Goal: Use online tool/utility: Use online tool/utility

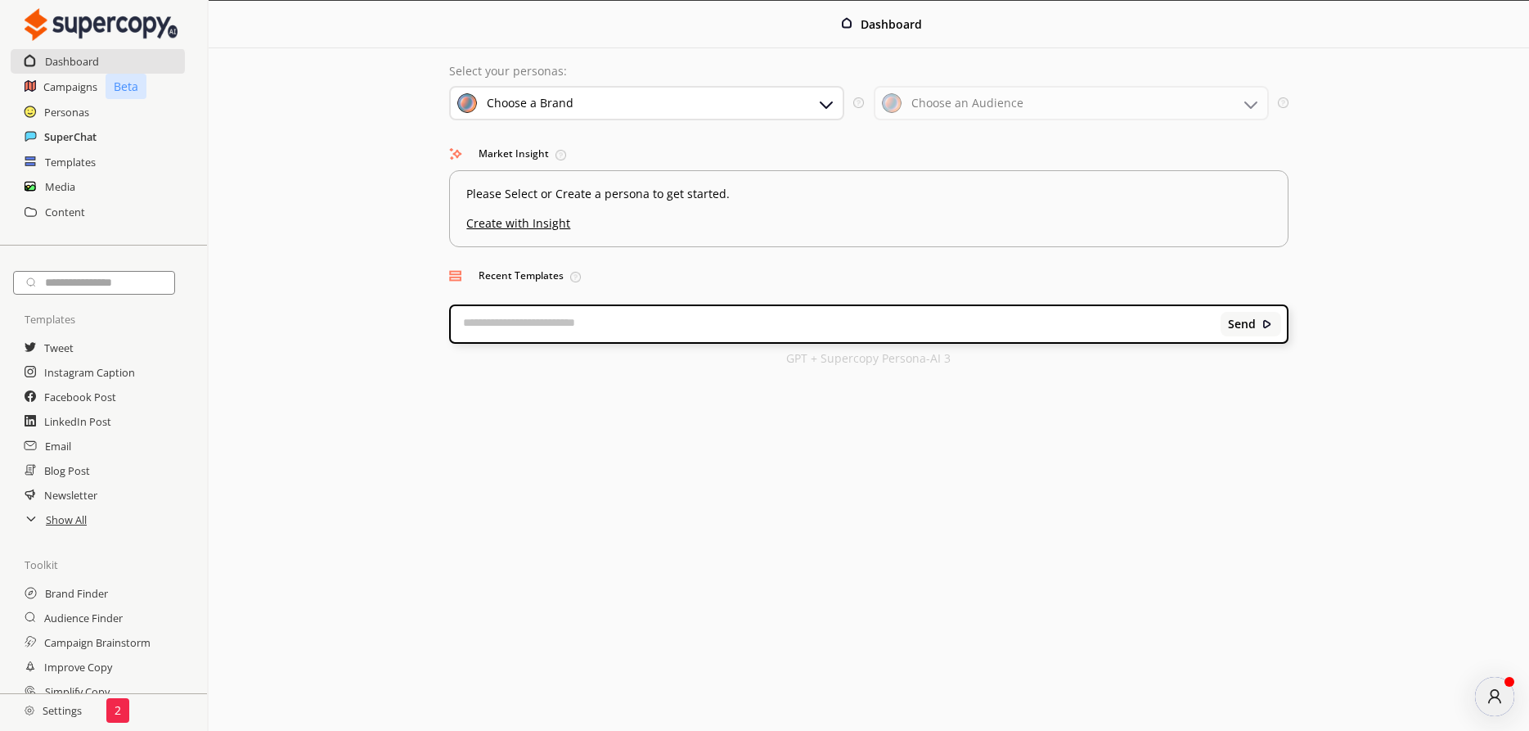
click at [58, 131] on h2 "SuperChat" at bounding box center [70, 136] width 52 height 25
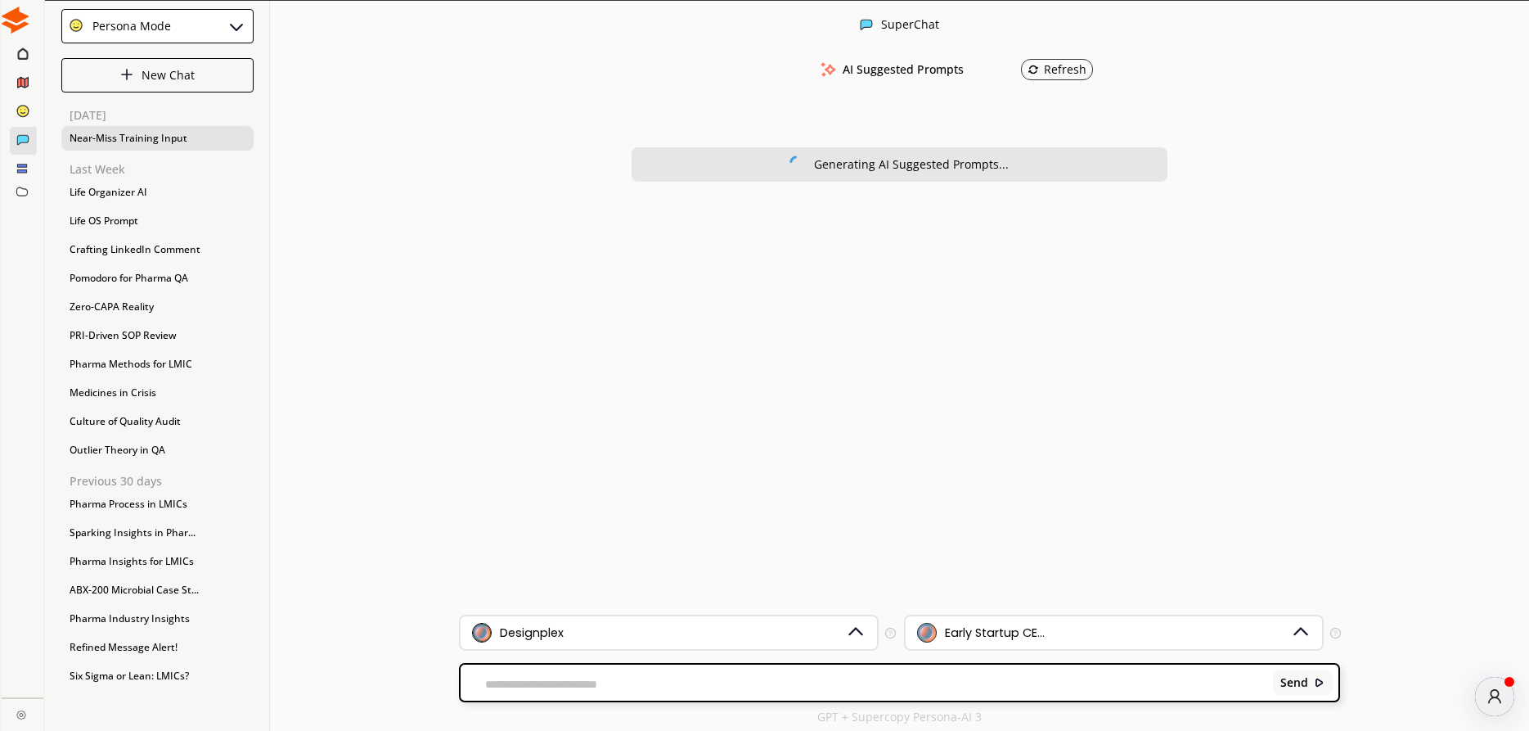
click at [111, 141] on div "Near-Miss Training Input" at bounding box center [157, 138] width 192 height 25
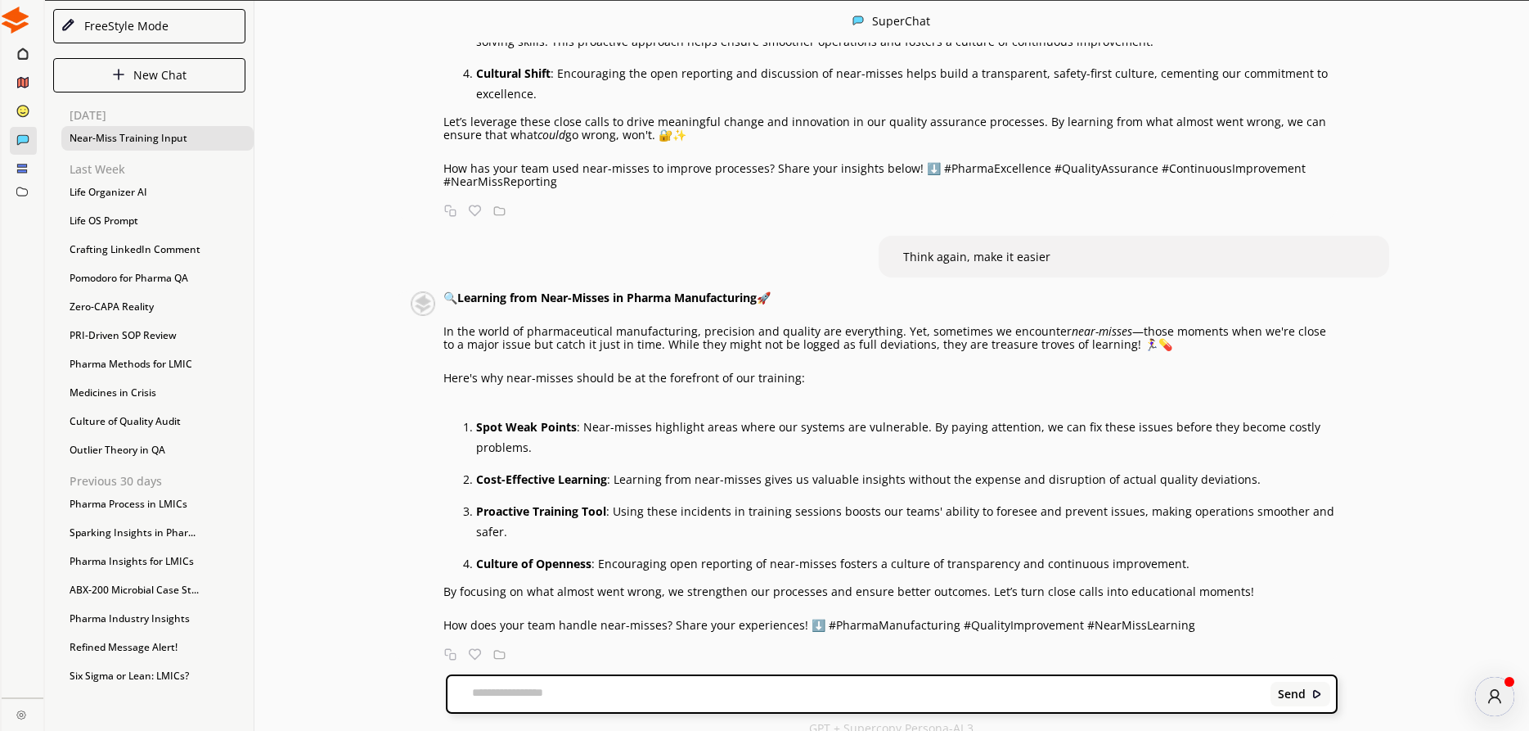
scroll to position [1, 0]
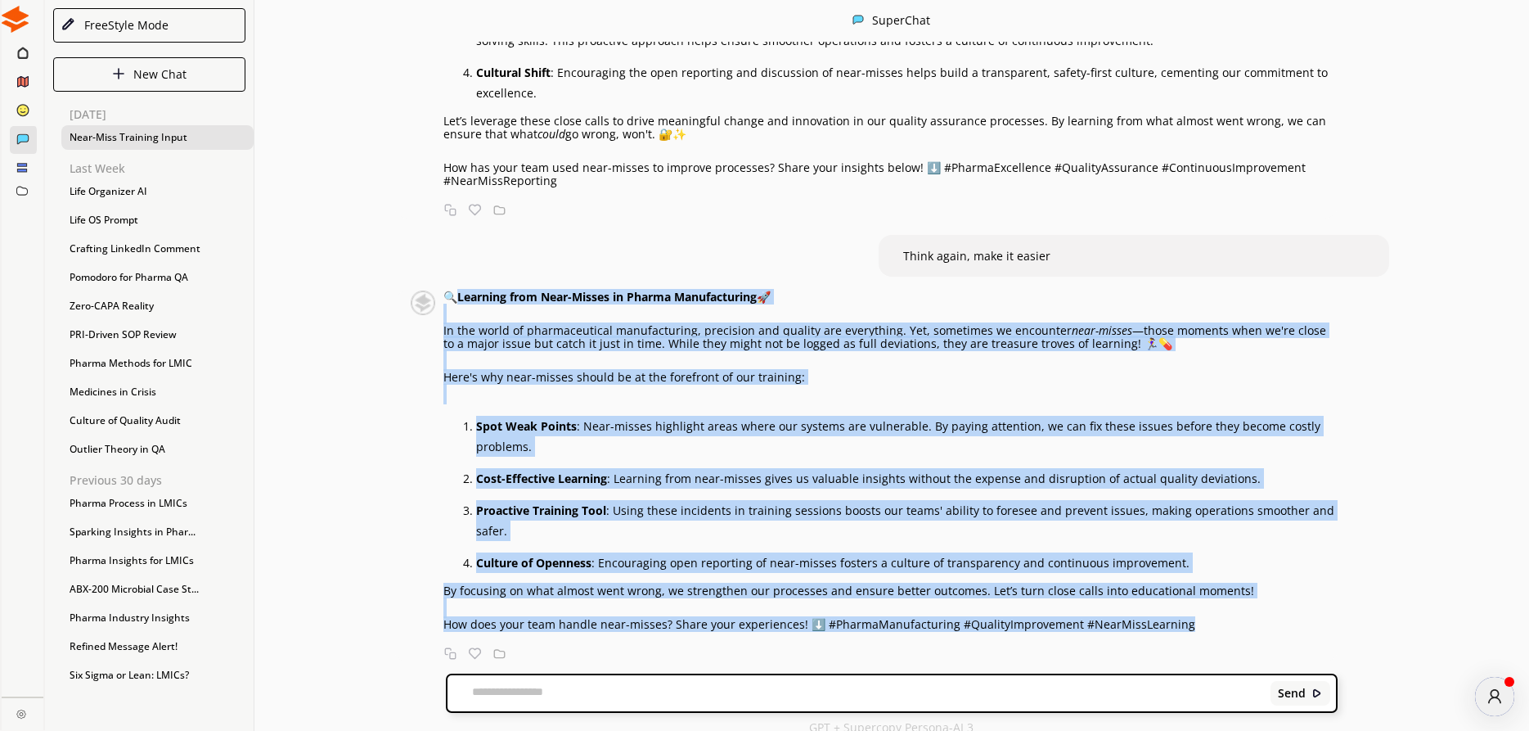
drag, startPoint x: 461, startPoint y: 295, endPoint x: 1211, endPoint y: 632, distance: 822.8
click at [1211, 632] on div "🔍 Learning from Near-Misses in Pharma Manufacturing 🚀 In the world of pharmaceu…" at bounding box center [865, 475] width 943 height 371
copy div "🔍 Loremips dolo Sita-Consec ad Elitse Doeiusmodtemp 🚀 In utl etdol ma aliquaeni…"
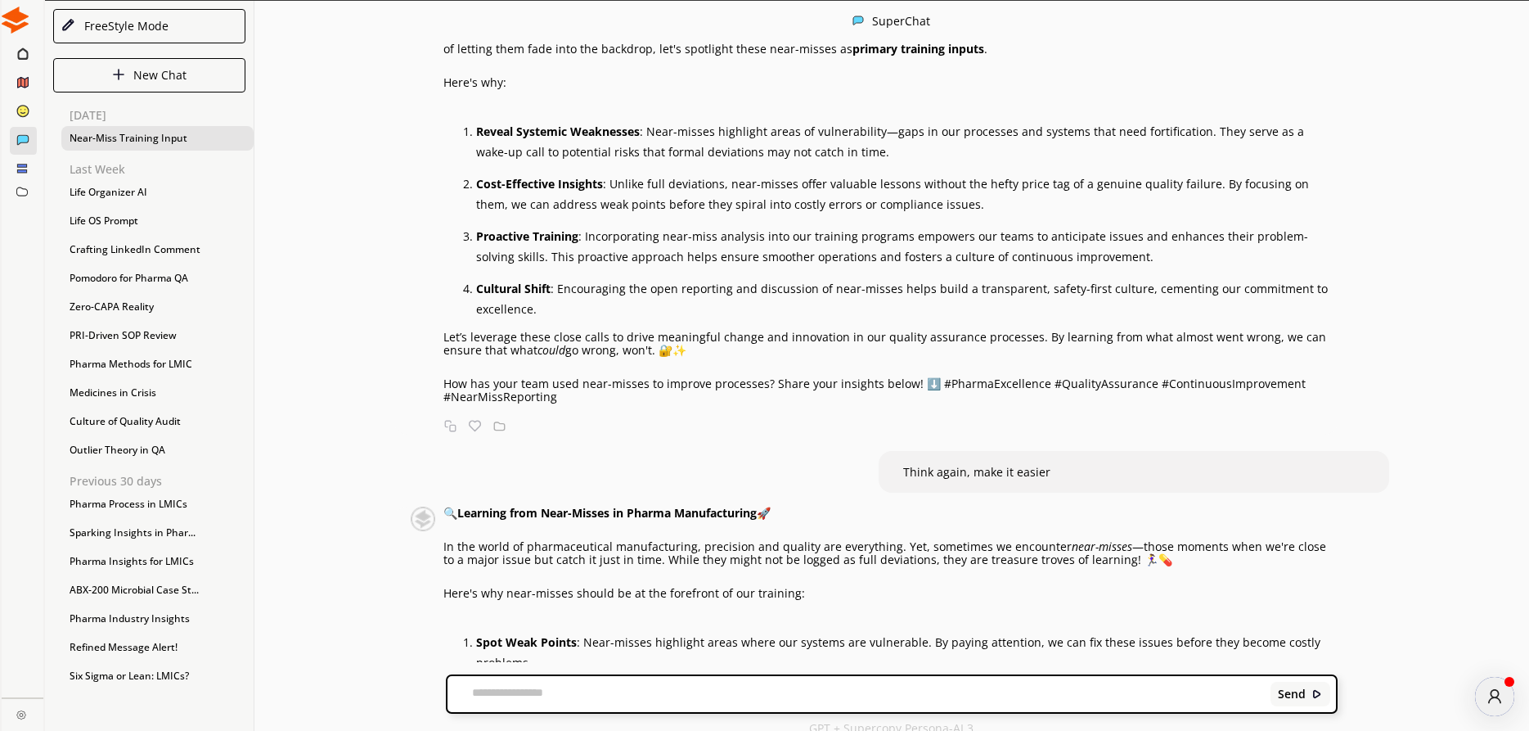
scroll to position [373, 0]
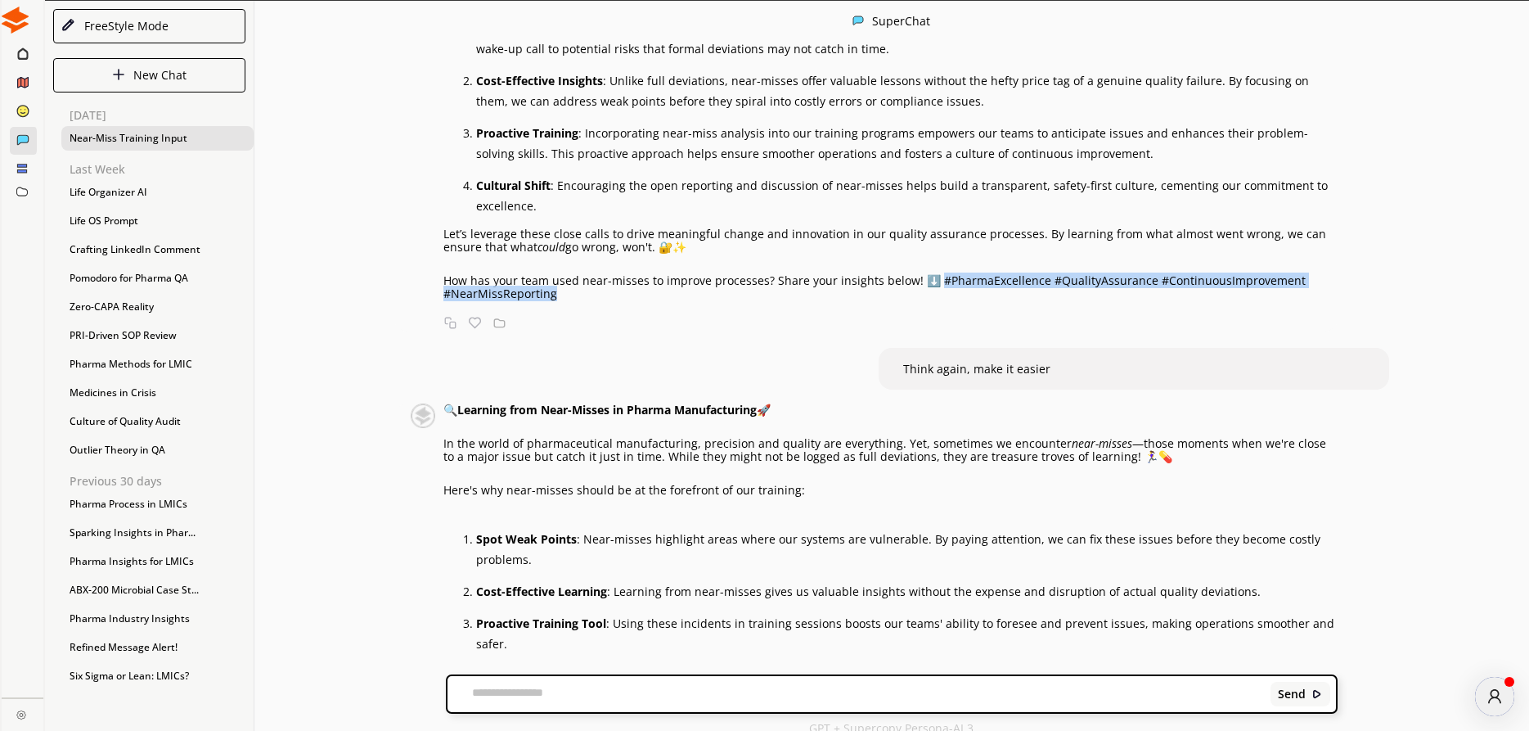
drag, startPoint x: 932, startPoint y: 280, endPoint x: 995, endPoint y: 299, distance: 65.7
click at [995, 299] on p "How has your team used near-misses to improve processes? Share your insights be…" at bounding box center [890, 287] width 894 height 26
copy p "#PharmaExcellence #QualityAssurance #ContinuousImprovement #NearMissReporting"
click at [420, 254] on div "🔍 Turning Near-Misses into Training Triumphs in Pharma Manufacturing 🚀 In the h…" at bounding box center [874, 73] width 927 height 454
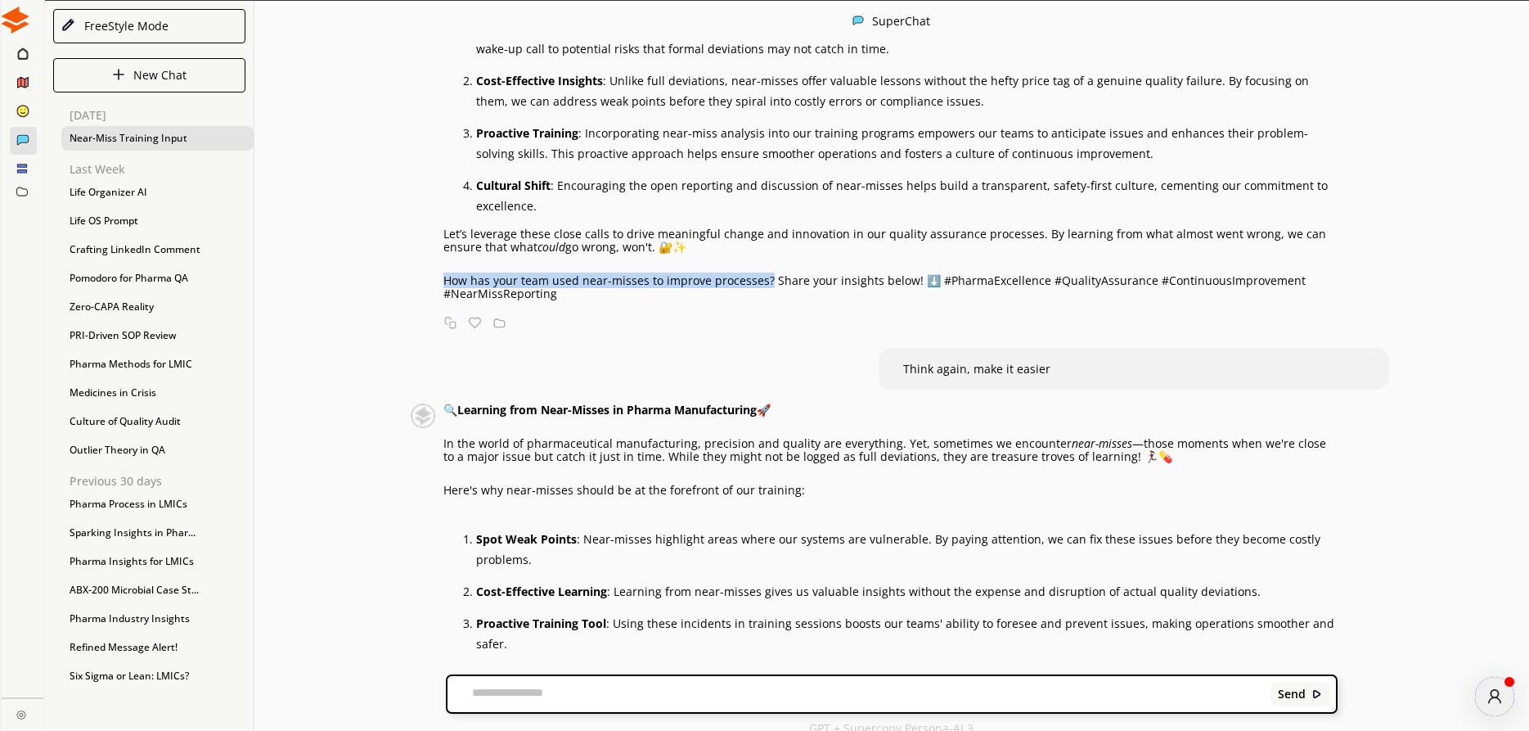
drag, startPoint x: 445, startPoint y: 280, endPoint x: 767, endPoint y: 279, distance: 321.5
click at [767, 279] on p "How has your team used near-misses to improve processes? Share your insights be…" at bounding box center [890, 287] width 894 height 26
copy p "How has your team used near-misses to improve processes?"
click at [941, 297] on p "How has your team used near-misses to improve processes? Share your insights be…" at bounding box center [890, 287] width 894 height 26
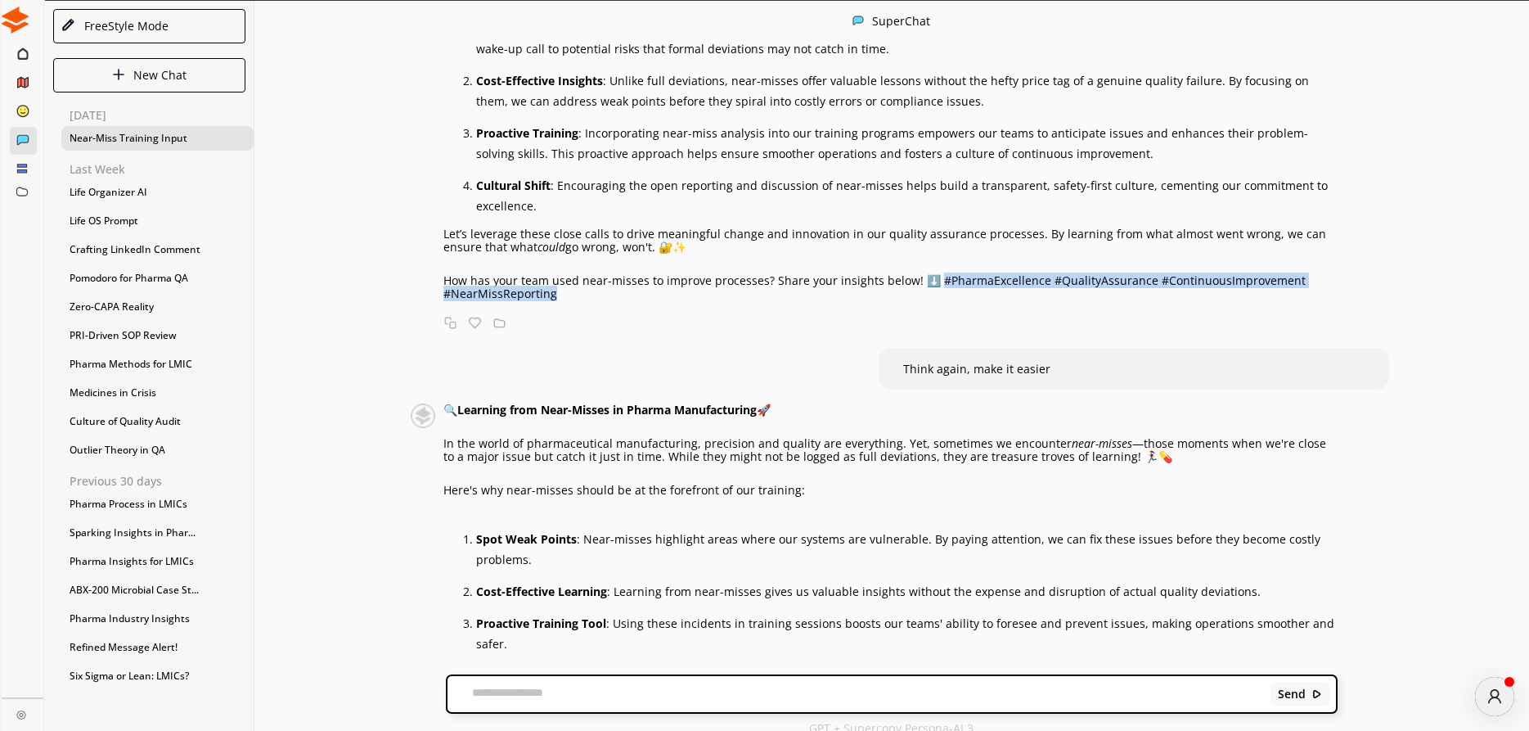
drag, startPoint x: 932, startPoint y: 279, endPoint x: 1012, endPoint y: 296, distance: 82.0
click at [1012, 296] on p "How has your team used near-misses to improve processes? Share your insights be…" at bounding box center [890, 287] width 894 height 26
copy p "#PharmaExcellence #QualityAssurance #ContinuousImprovement #NearMissReporting"
click at [552, 689] on textarea at bounding box center [856, 694] width 817 height 16
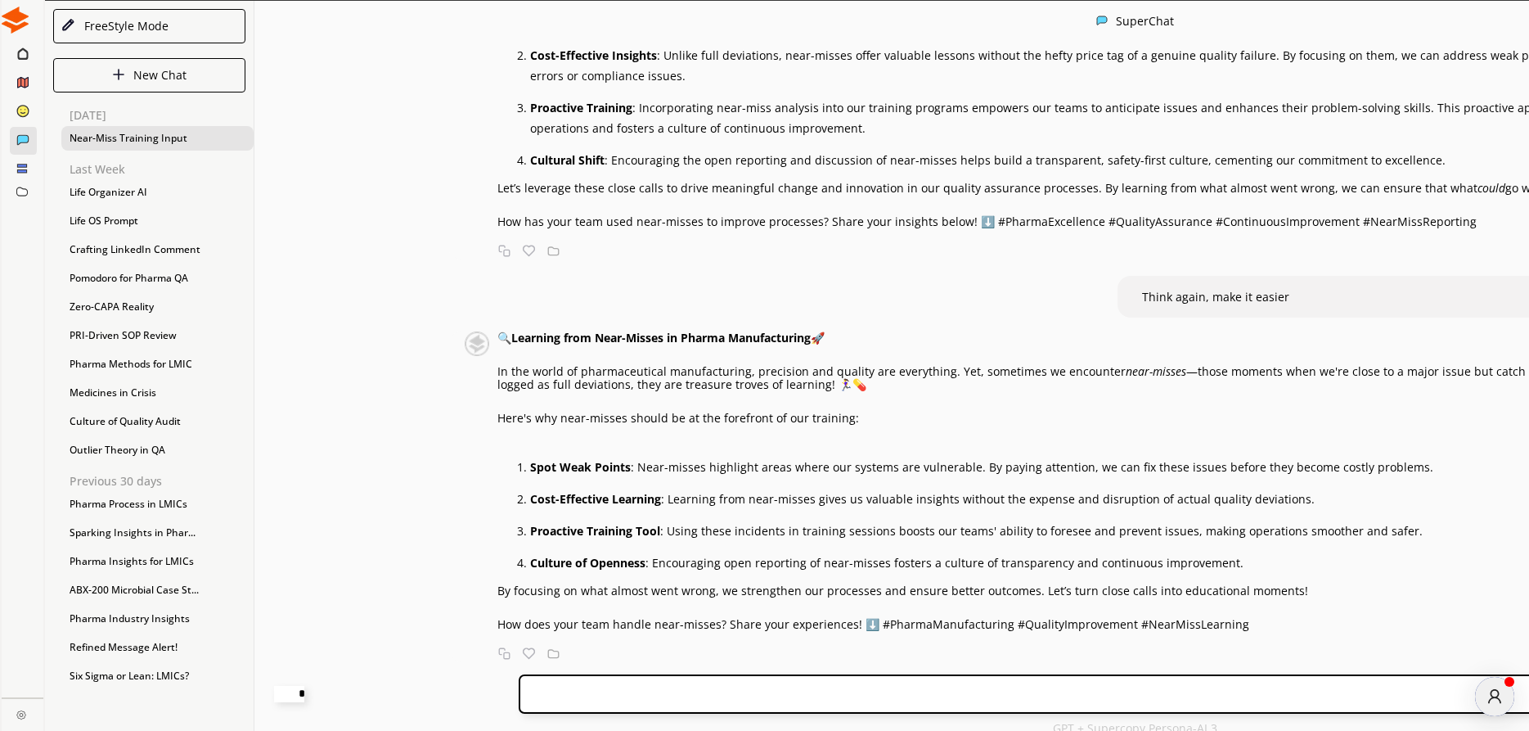
paste textarea "**********"
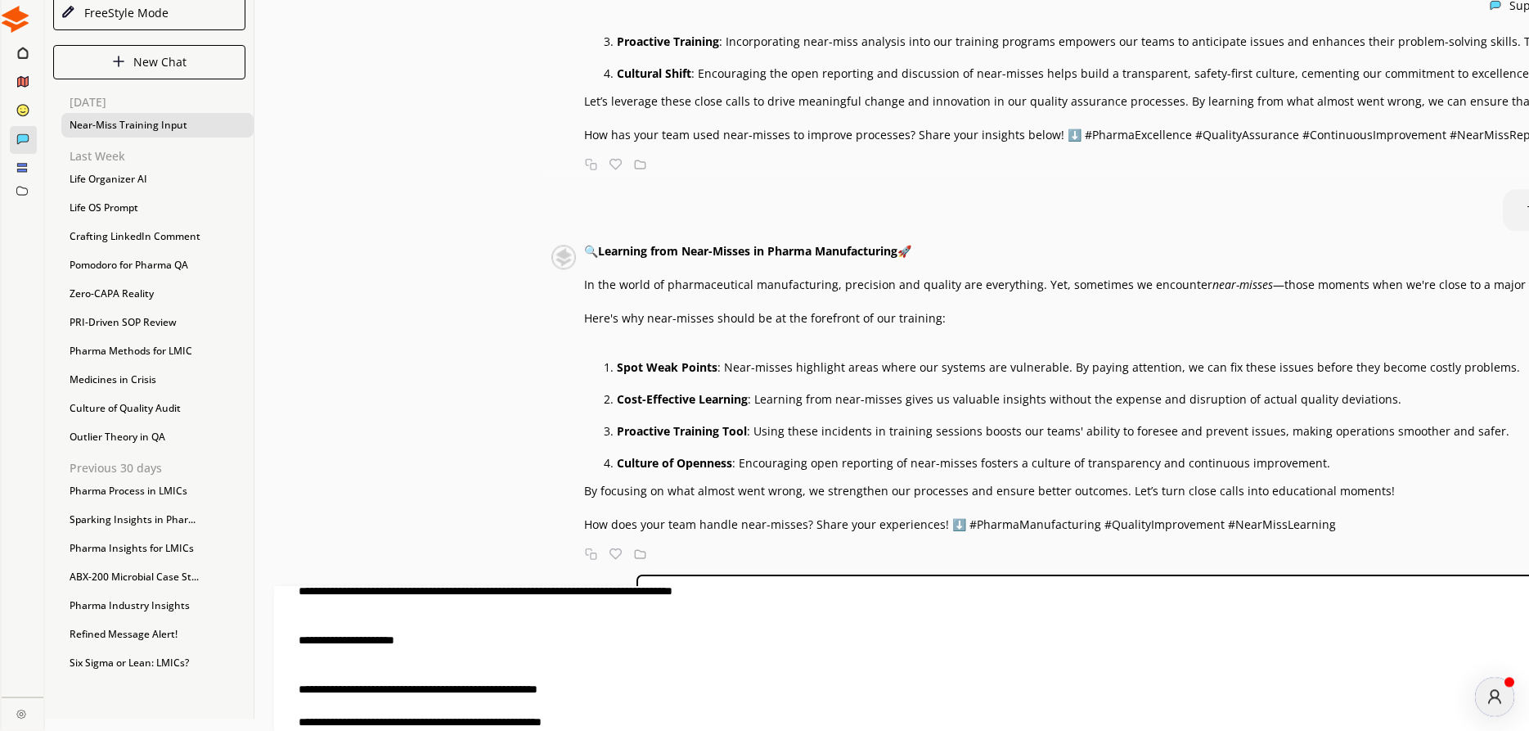
click at [504, 649] on textarea at bounding box center [682, 658] width 817 height 145
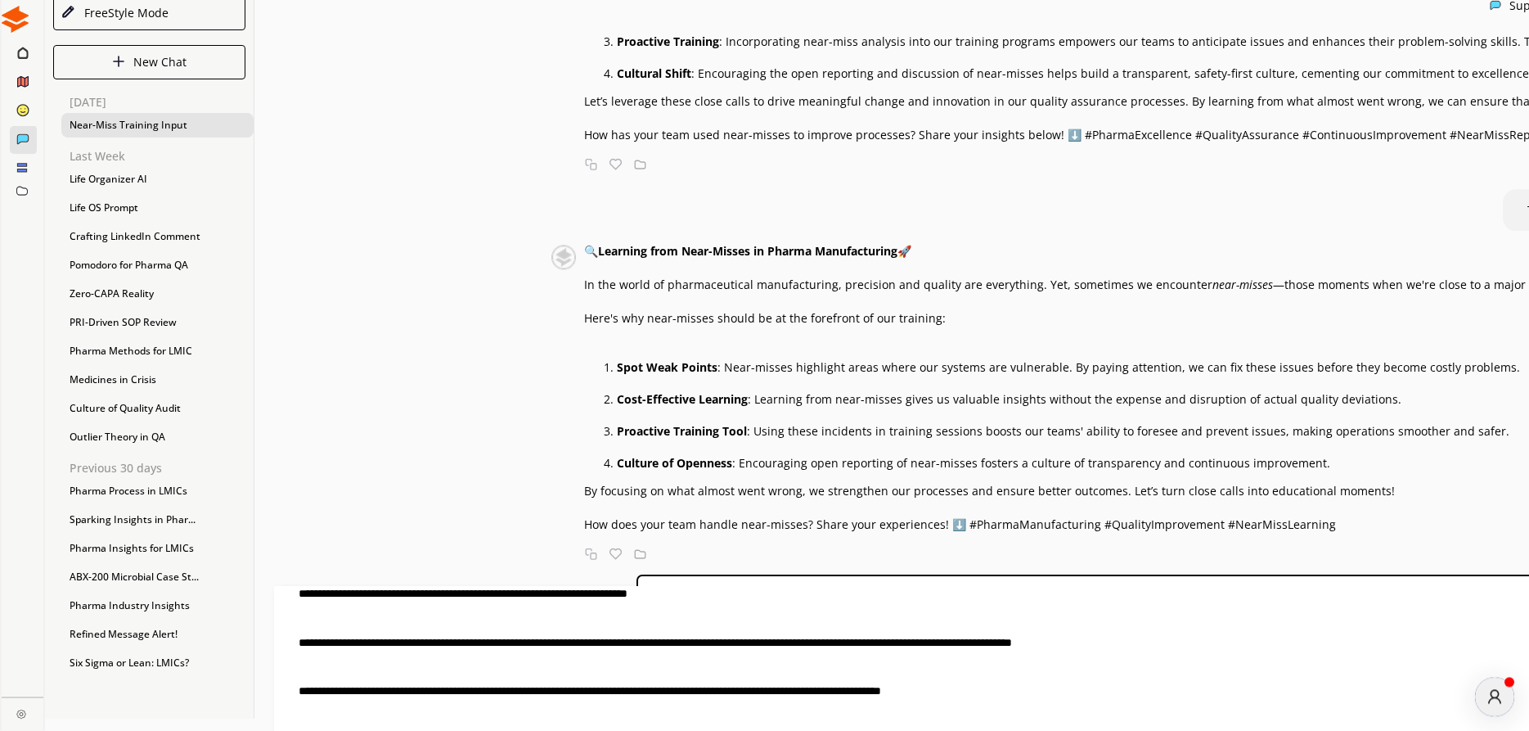
scroll to position [0, 0]
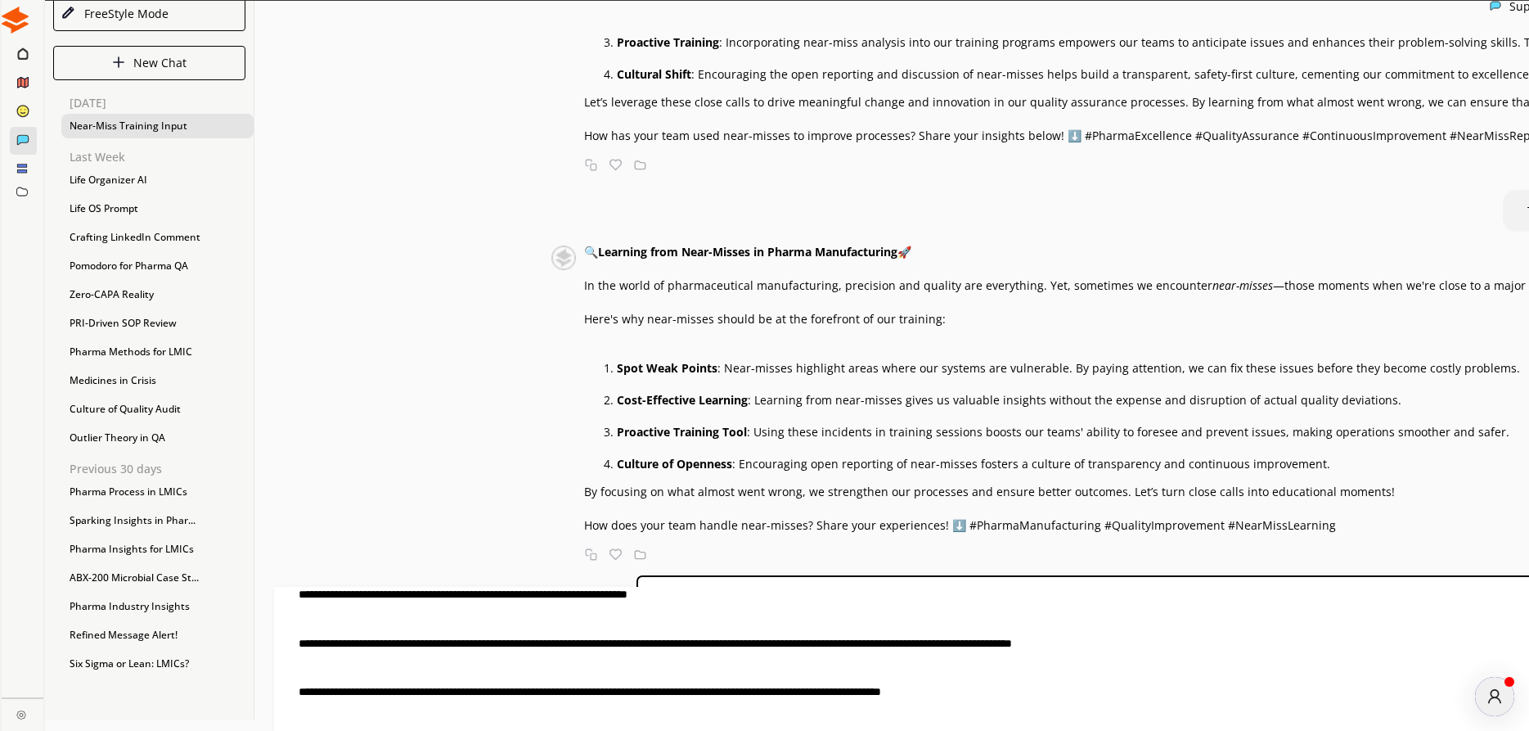
click at [506, 596] on textarea at bounding box center [682, 659] width 817 height 145
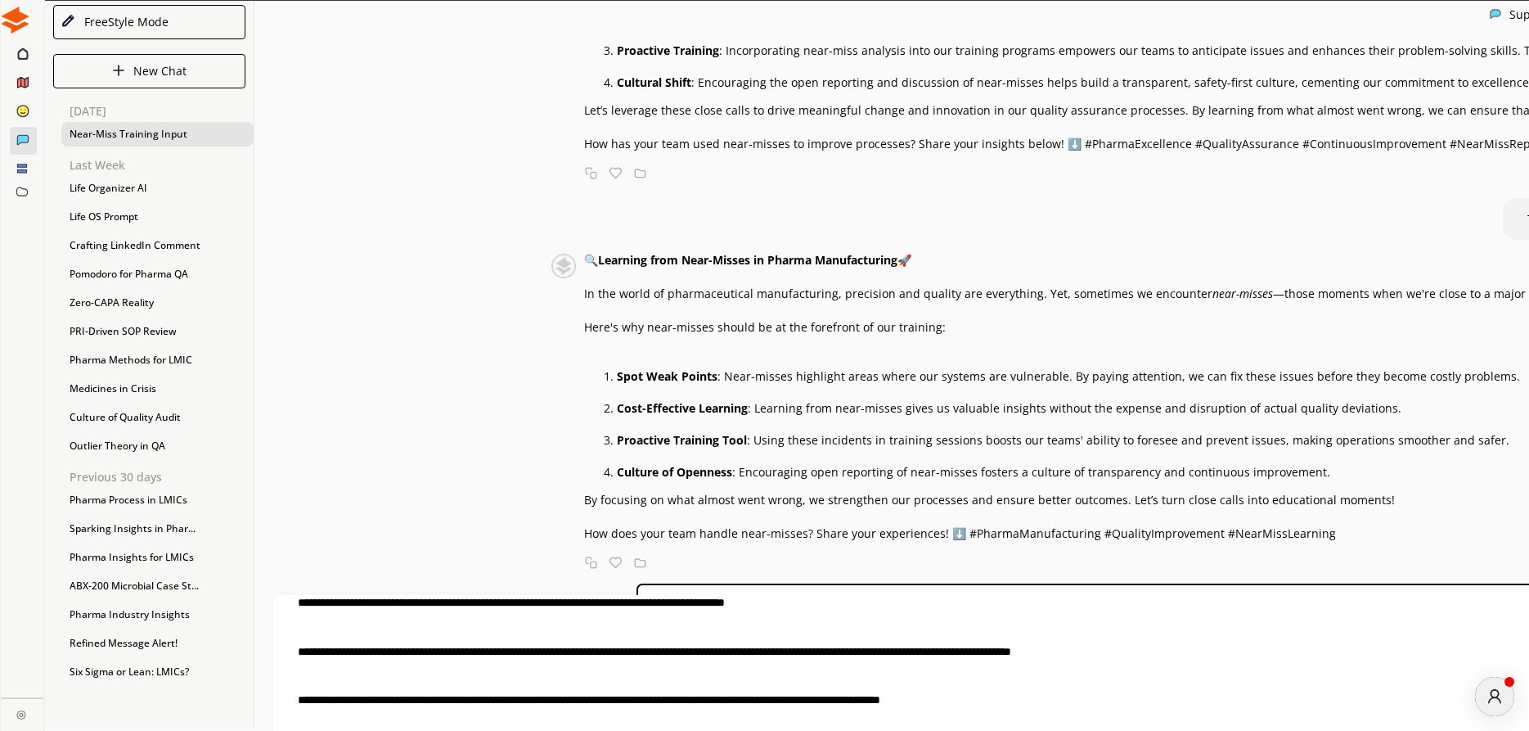
type textarea "**********"
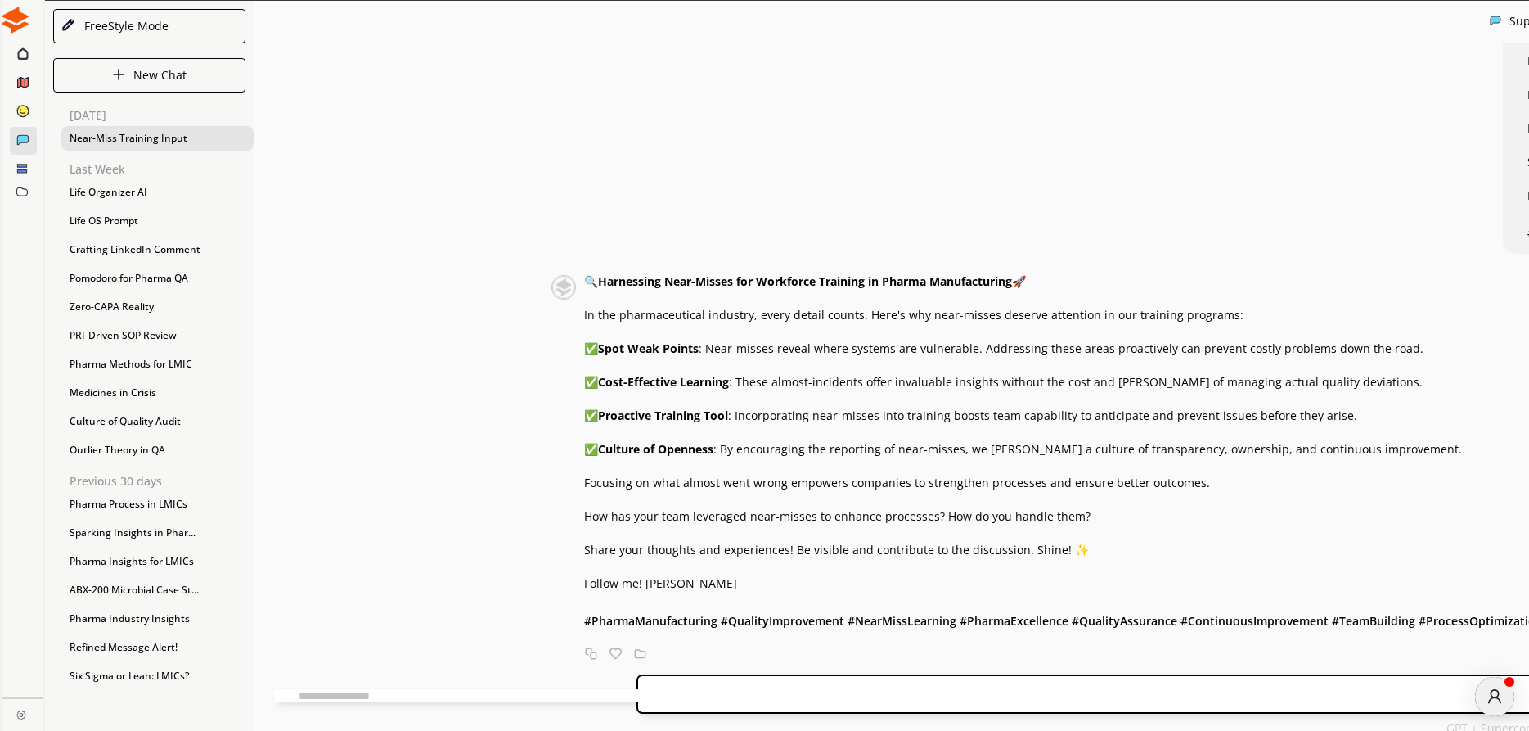
scroll to position [1437, 0]
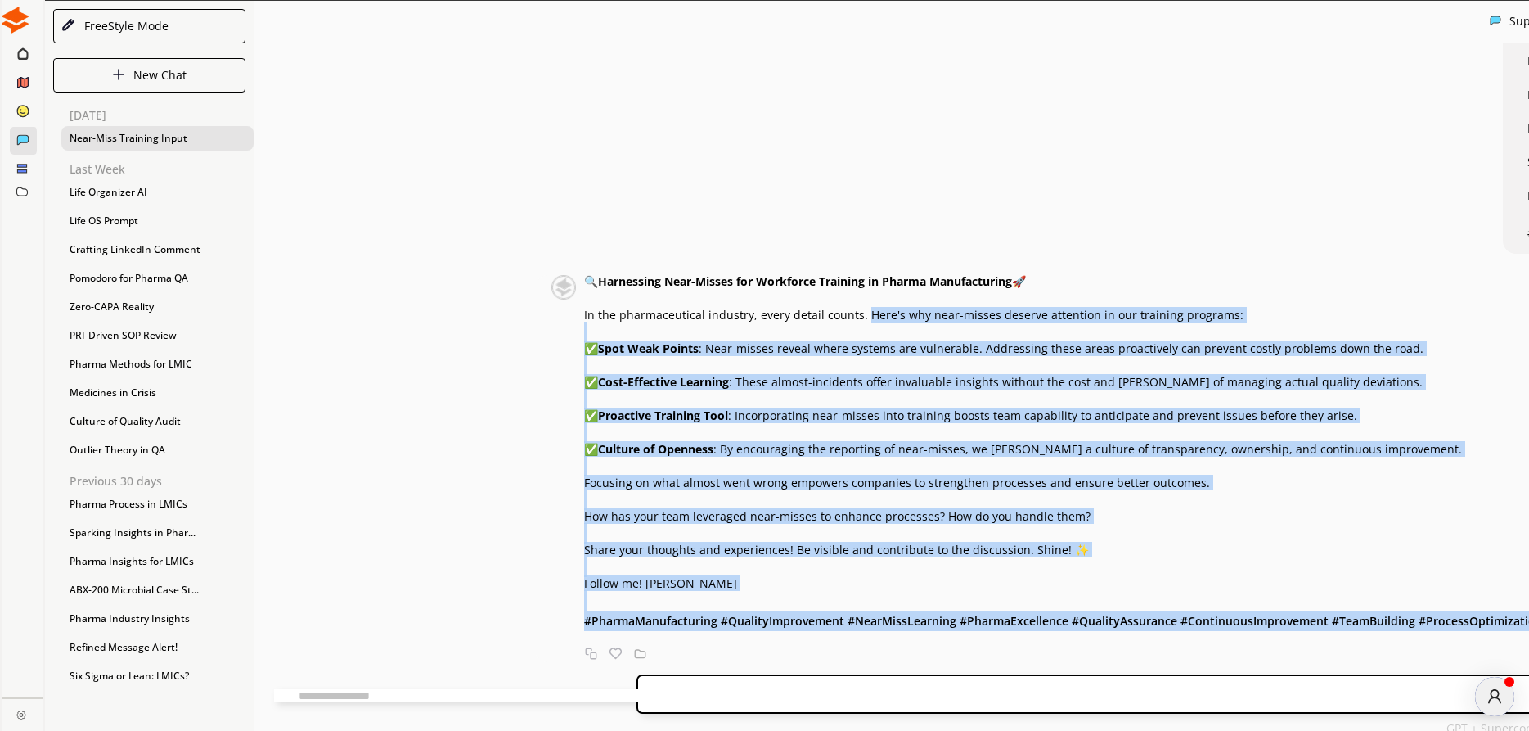
drag, startPoint x: 719, startPoint y: 311, endPoint x: 767, endPoint y: 638, distance: 330.8
click at [767, 631] on div "🔍 Harnessing Near-Misses for Workforce Training in Pharma Manufacturing 🚀 In th…" at bounding box center [1098, 453] width 1029 height 356
copy div "Lore'i dol sita-consec adipisc elitseddo ei tem incididu utlabore: ✅ Etdo Magn …"
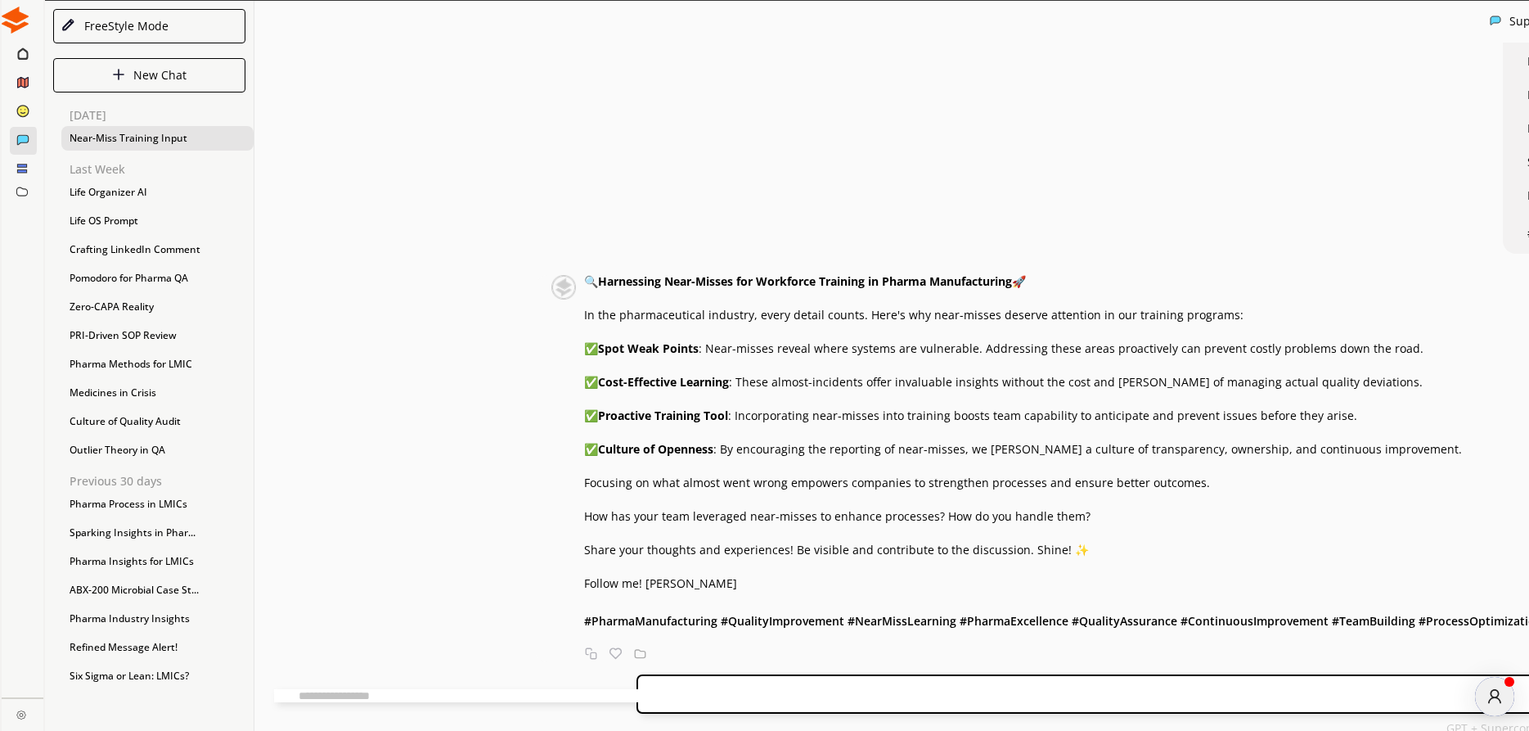
click at [595, 689] on textarea at bounding box center [682, 695] width 817 height 13
type textarea "*"
type textarea "**********"
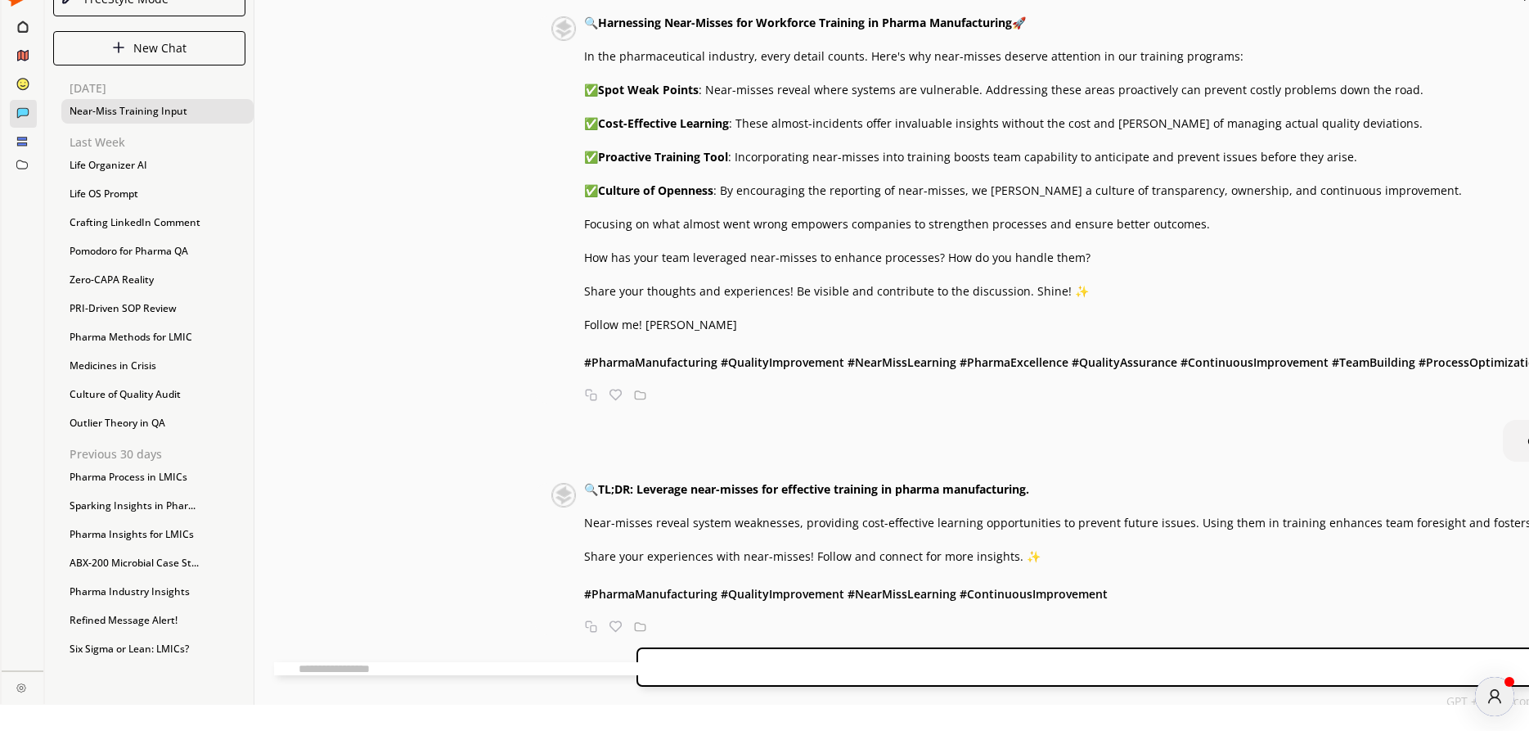
scroll to position [1697, 0]
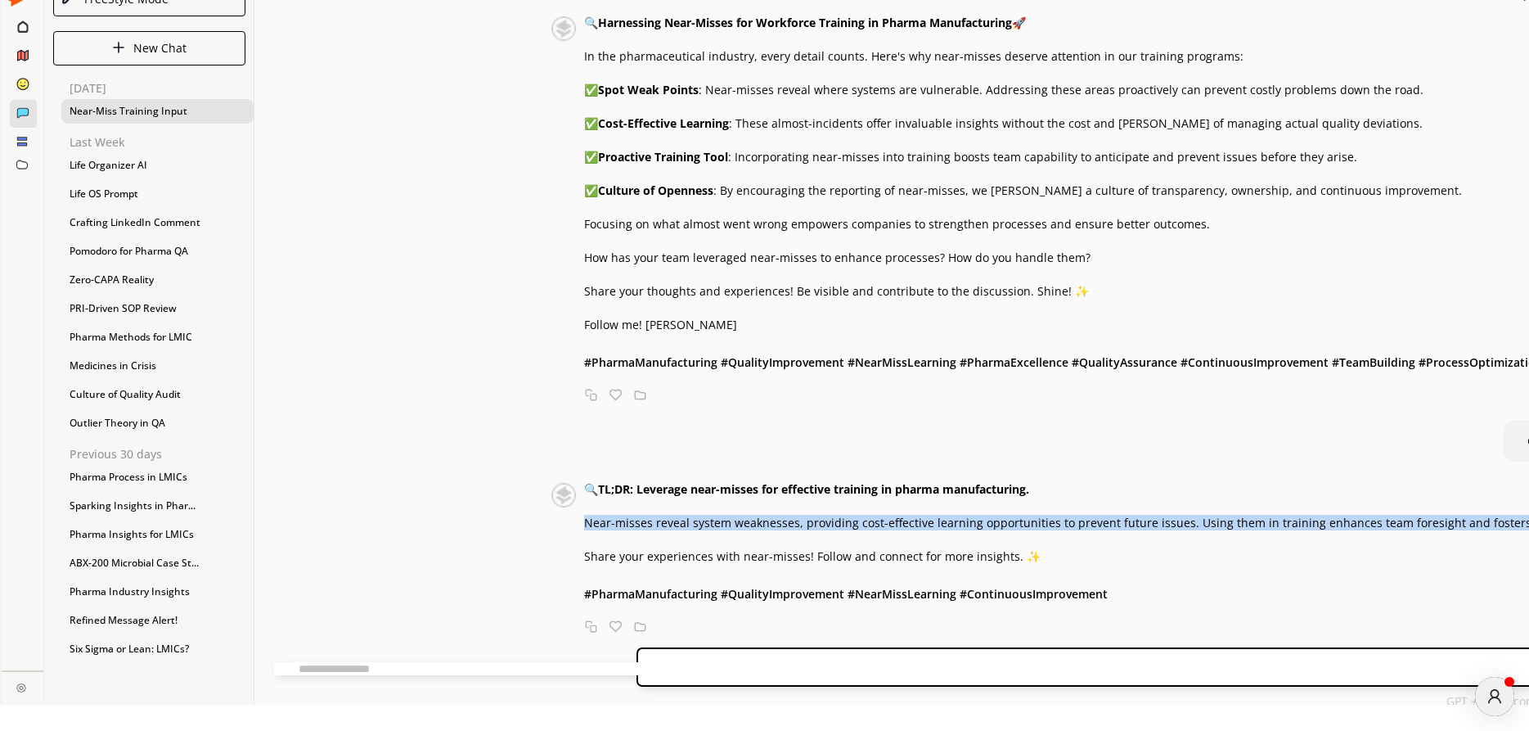
drag, startPoint x: 446, startPoint y: 509, endPoint x: 891, endPoint y: 523, distance: 445.3
click at [891, 523] on p "Near-misses reveal system weaknesses, providing cost-effective learning opportu…" at bounding box center [1203, 522] width 1239 height 13
copy p "Near-misses reveal system weaknesses, providing cost-effective learning opportu…"
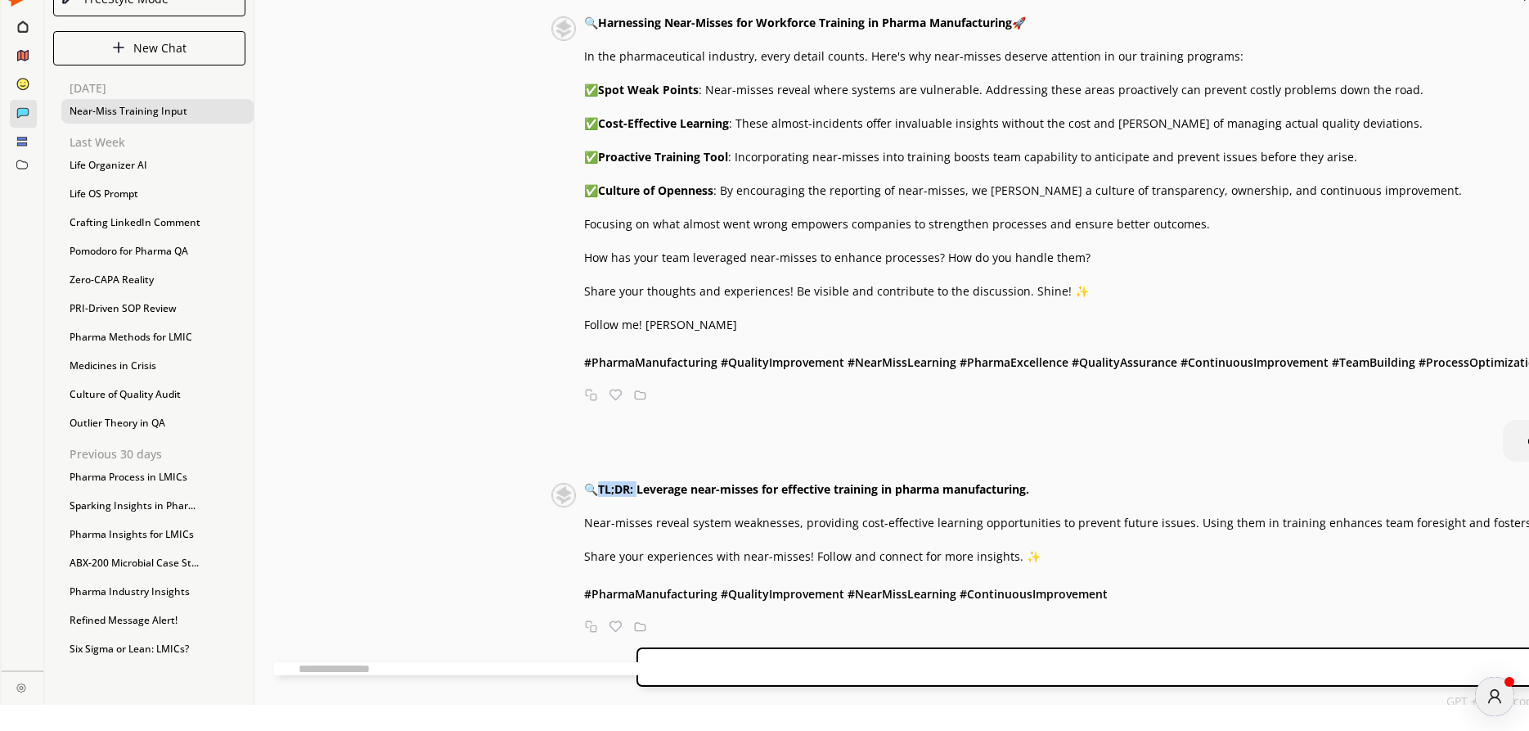
drag, startPoint x: 464, startPoint y: 473, endPoint x: 500, endPoint y: 476, distance: 36.1
click at [598, 481] on strong "TL;DR: Leverage near-misses for effective training in pharma manufacturing." at bounding box center [813, 489] width 431 height 16
copy strong "TL;DR:"
click at [637, 659] on div "Send" at bounding box center [1527, 666] width 1783 height 39
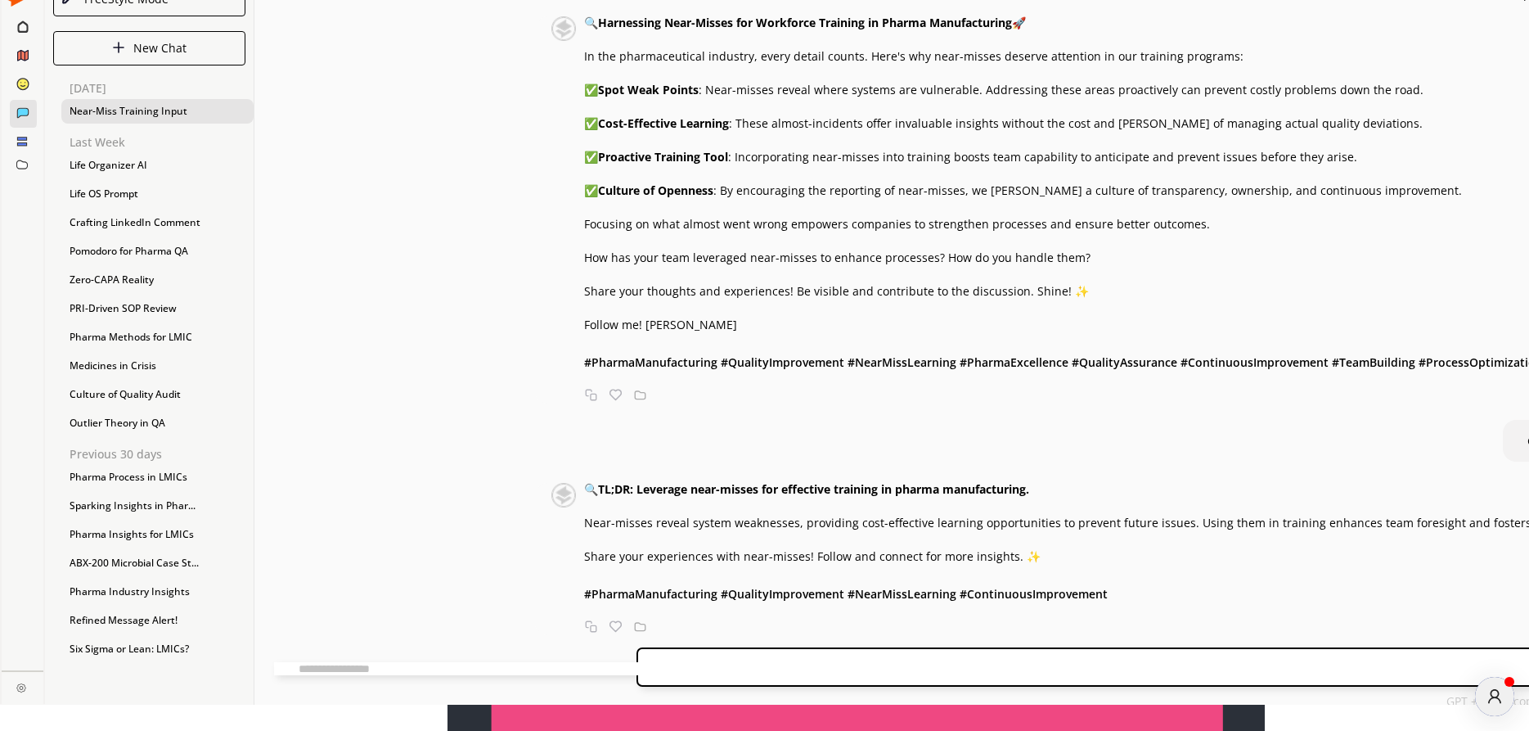
click at [580, 669] on textarea at bounding box center [682, 668] width 817 height 13
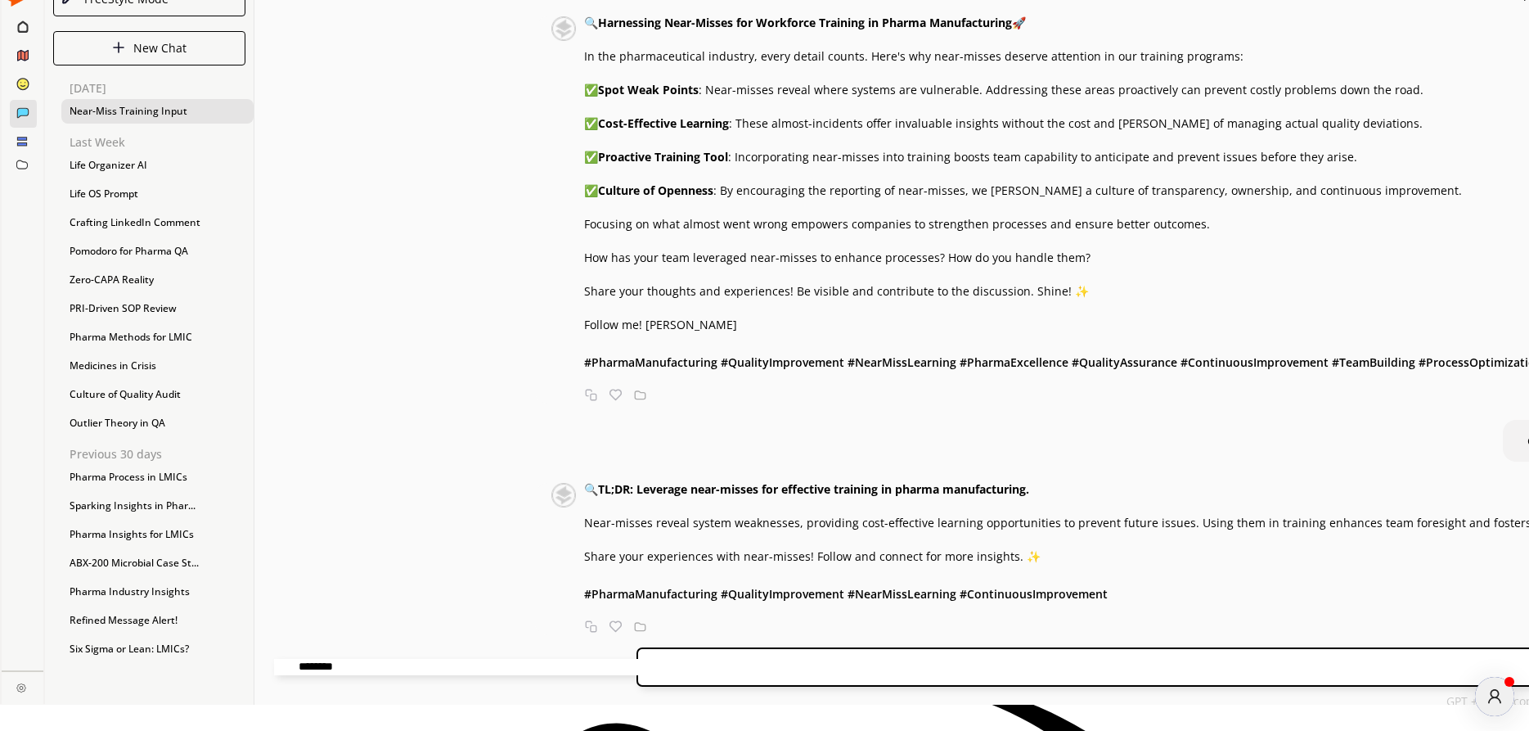
paste textarea "**********"
type textarea "**********"
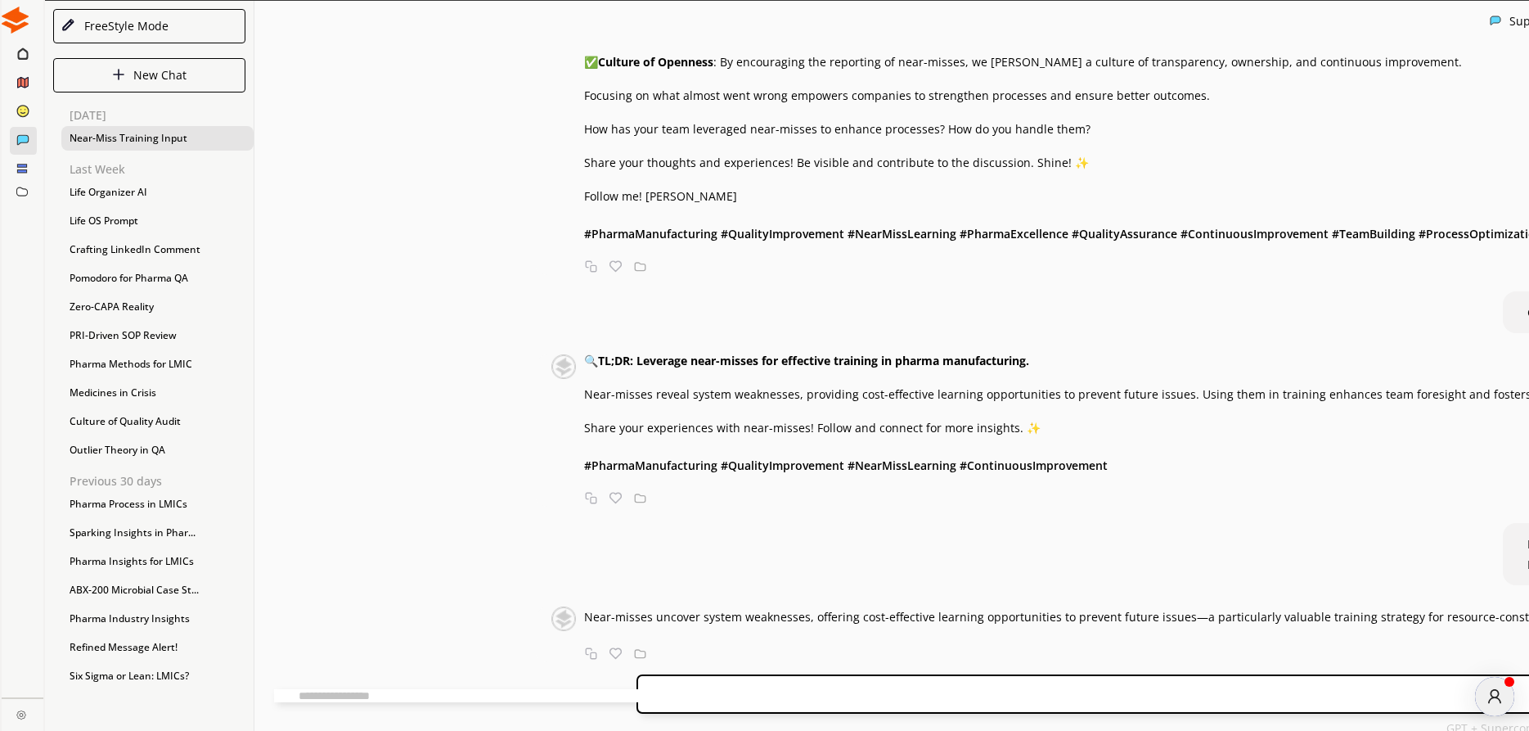
scroll to position [1909, 0]
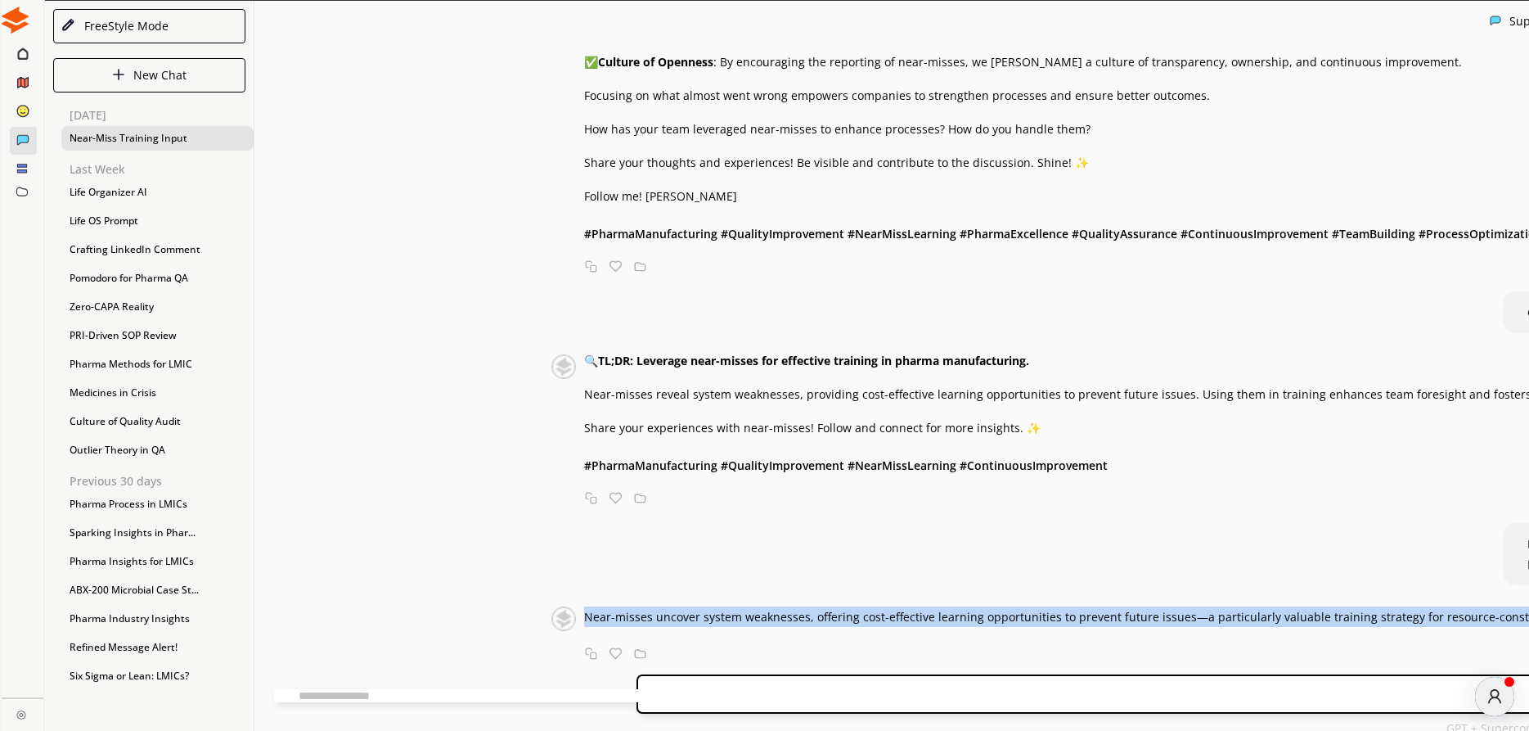
drag, startPoint x: 445, startPoint y: 601, endPoint x: 1219, endPoint y: 621, distance: 774.2
click at [1222, 619] on p "Near-misses uncover system weaknesses, offering cost-effective learning opportu…" at bounding box center [1440, 616] width 1713 height 20
copy span "Near-misses uncover system weaknesses, offering cost-effective learning opportu…"
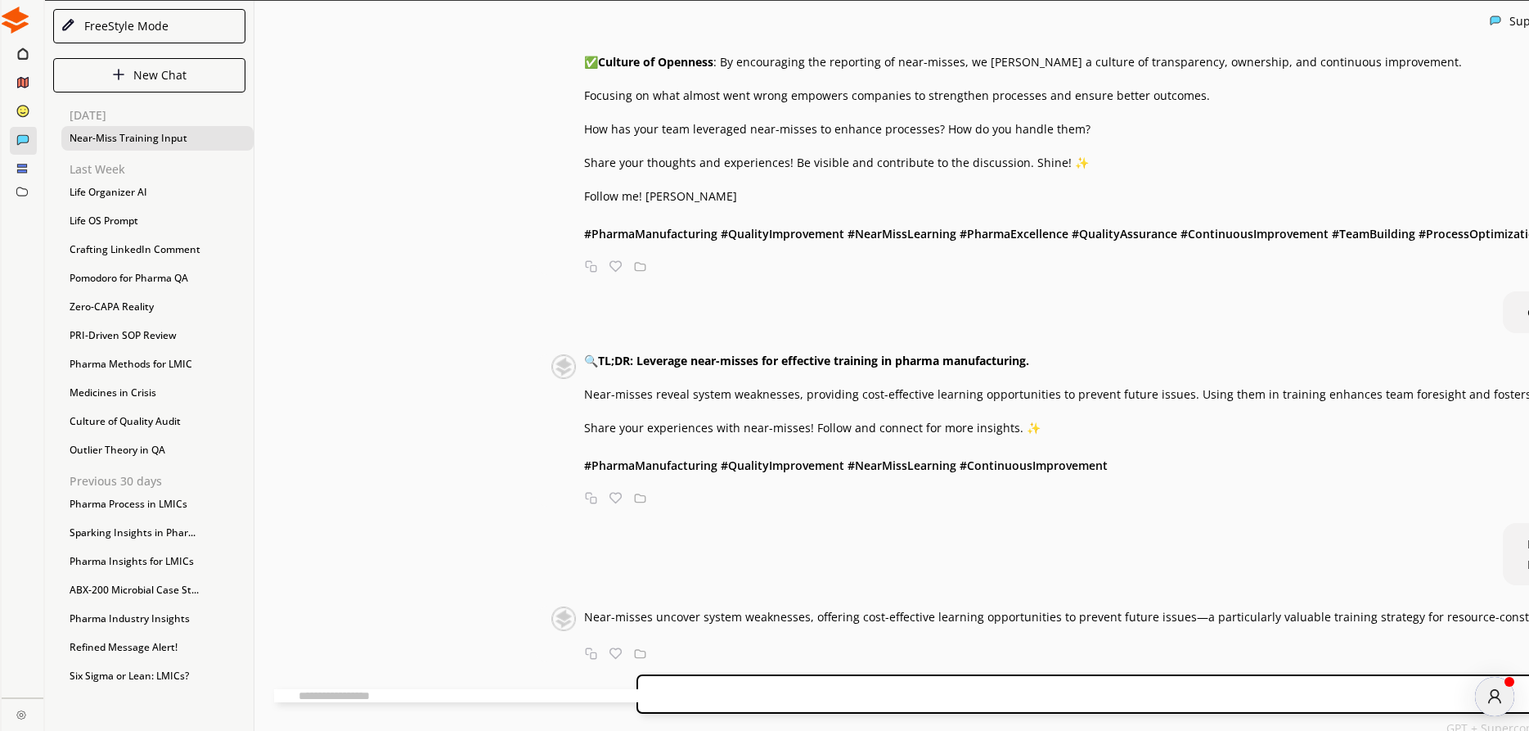
click at [672, 513] on div "Generate an engaging LinkedIn post specific to pharmaceutical industry manufact…" at bounding box center [1528, 352] width 2548 height 619
drag, startPoint x: 1005, startPoint y: 601, endPoint x: 1228, endPoint y: 630, distance: 225.2
click at [1228, 627] on p "Near-misses uncover system weaknesses, offering cost-effective learning opportu…" at bounding box center [1440, 616] width 1713 height 20
copy span "issues—a particularly valuable training strategy for resource-constrained LMICs…"
